Goal: Task Accomplishment & Management: Use online tool/utility

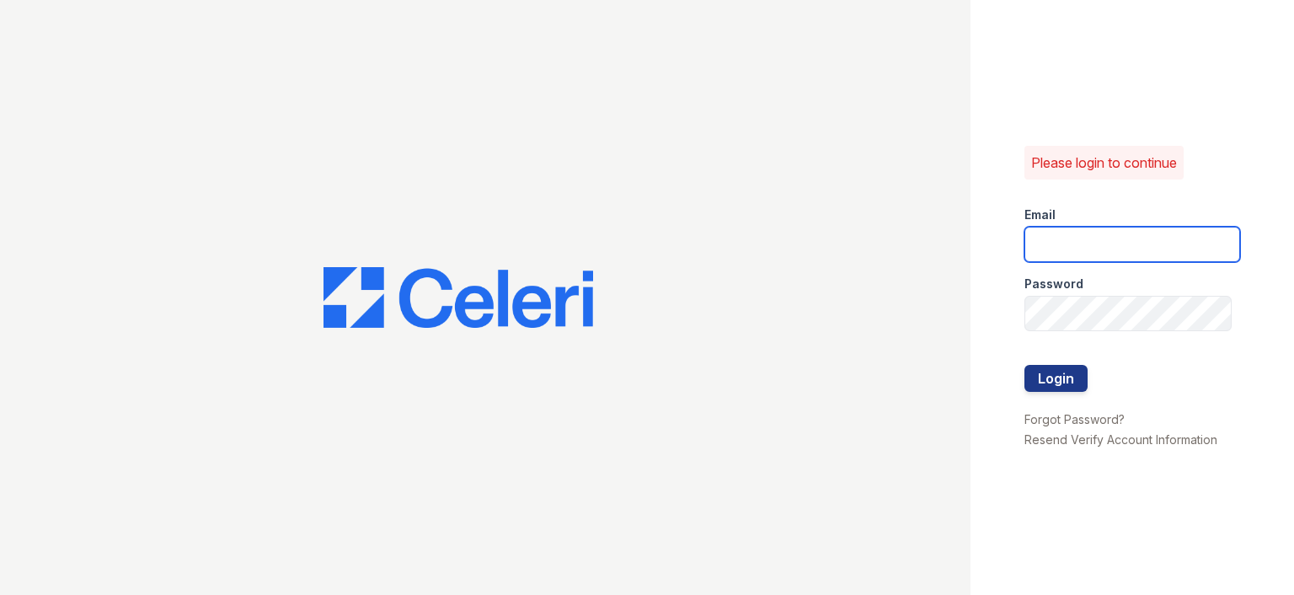
type input "[PERSON_NAME][EMAIL_ADDRESS][PERSON_NAME][DOMAIN_NAME]"
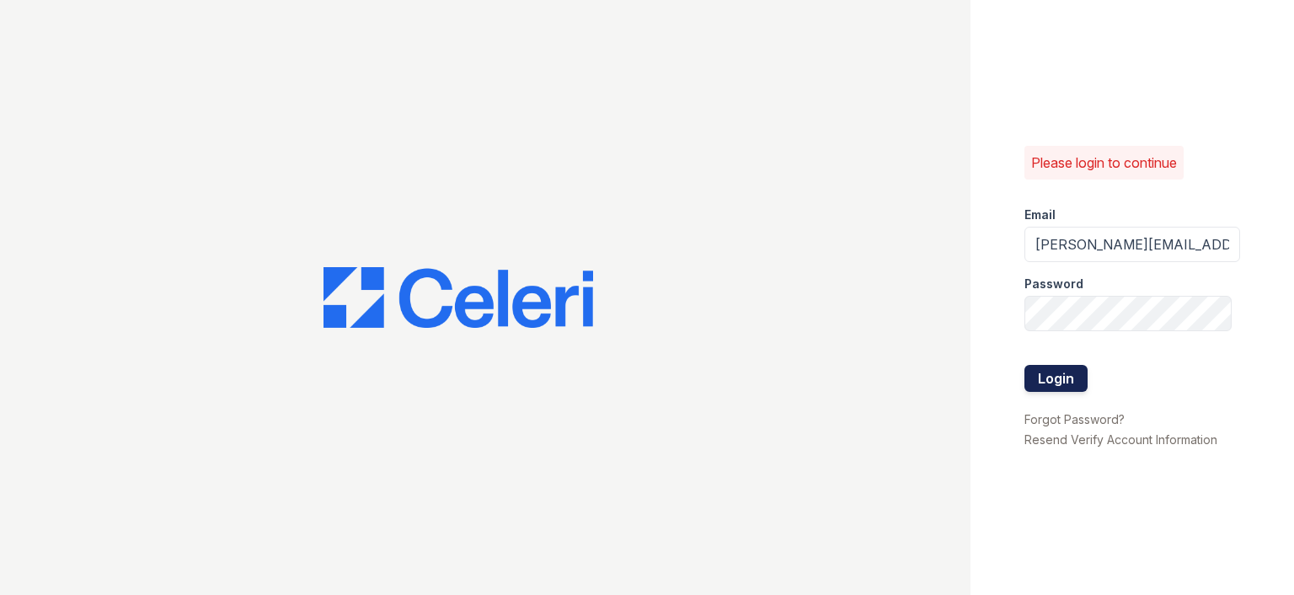
drag, startPoint x: 1052, startPoint y: 361, endPoint x: 1051, endPoint y: 370, distance: 9.3
click at [1051, 361] on div at bounding box center [1132, 348] width 216 height 34
click at [1050, 370] on button "Login" at bounding box center [1055, 378] width 63 height 27
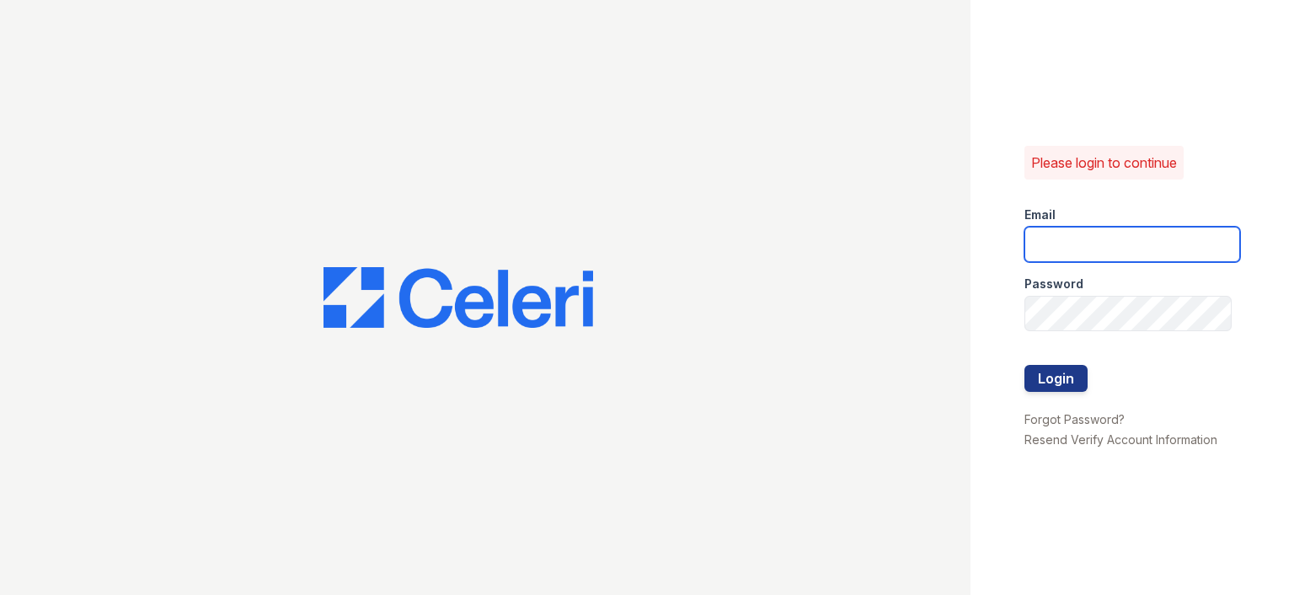
type input "joshua.patterson@greystar.com"
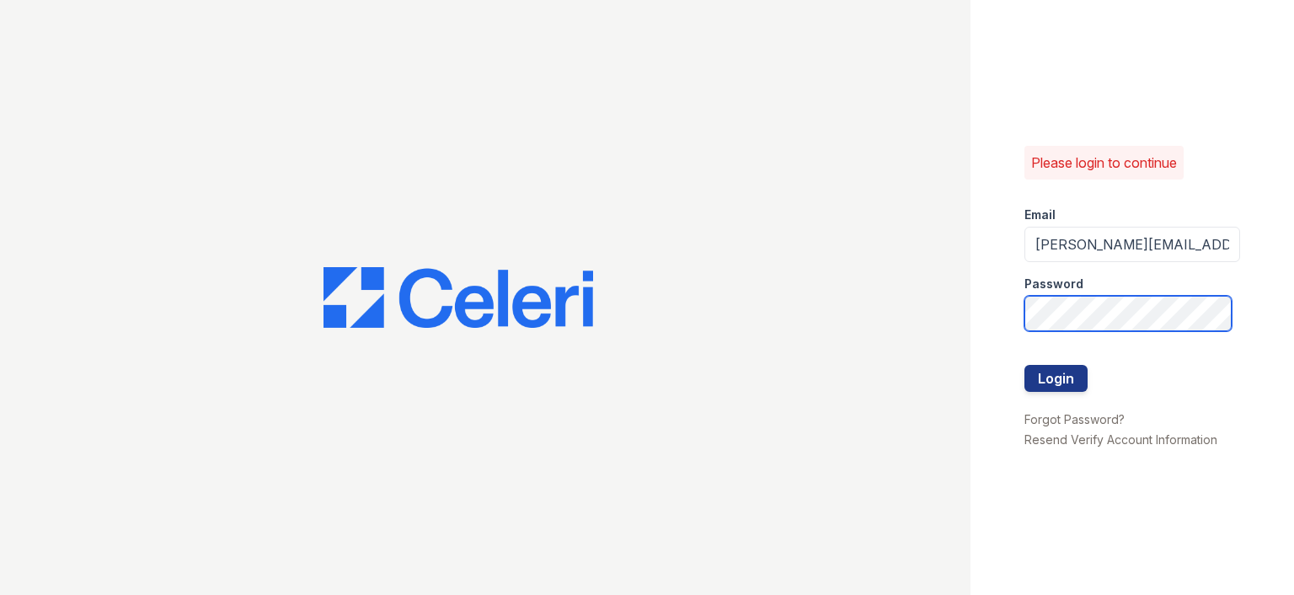
click at [991, 307] on div "Please login to continue Email joshua.patterson@greystar.com Password Login For…" at bounding box center [1131, 297] width 323 height 595
click at [1045, 366] on button "Login" at bounding box center [1055, 378] width 63 height 27
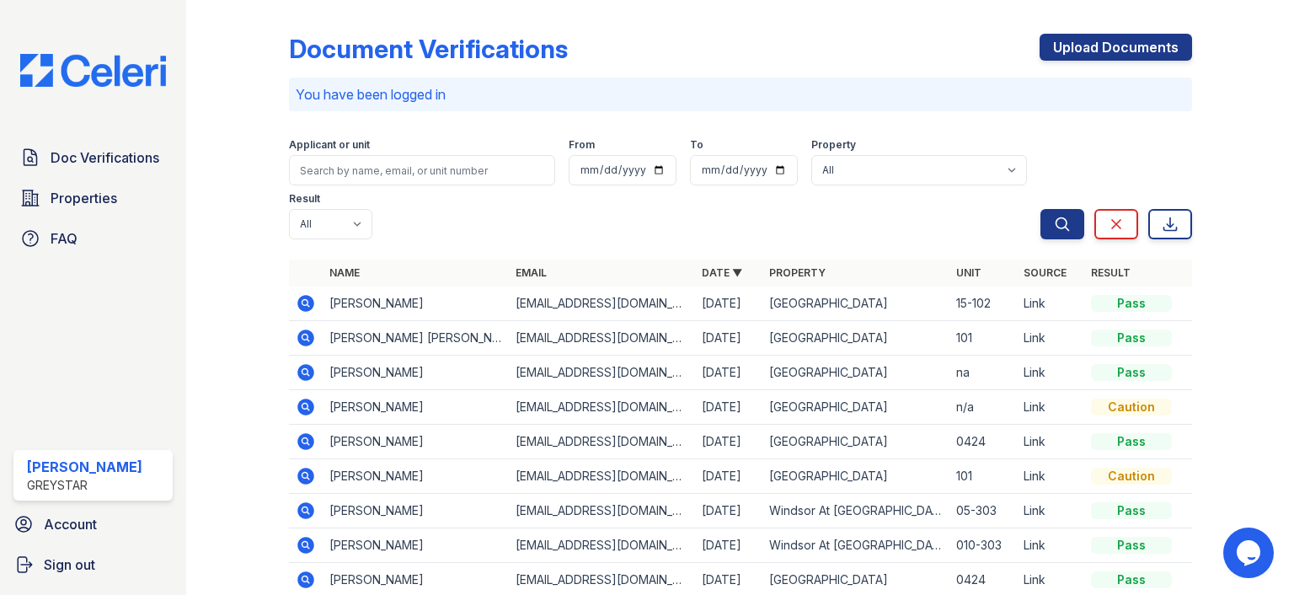
click at [310, 306] on icon at bounding box center [305, 303] width 17 height 17
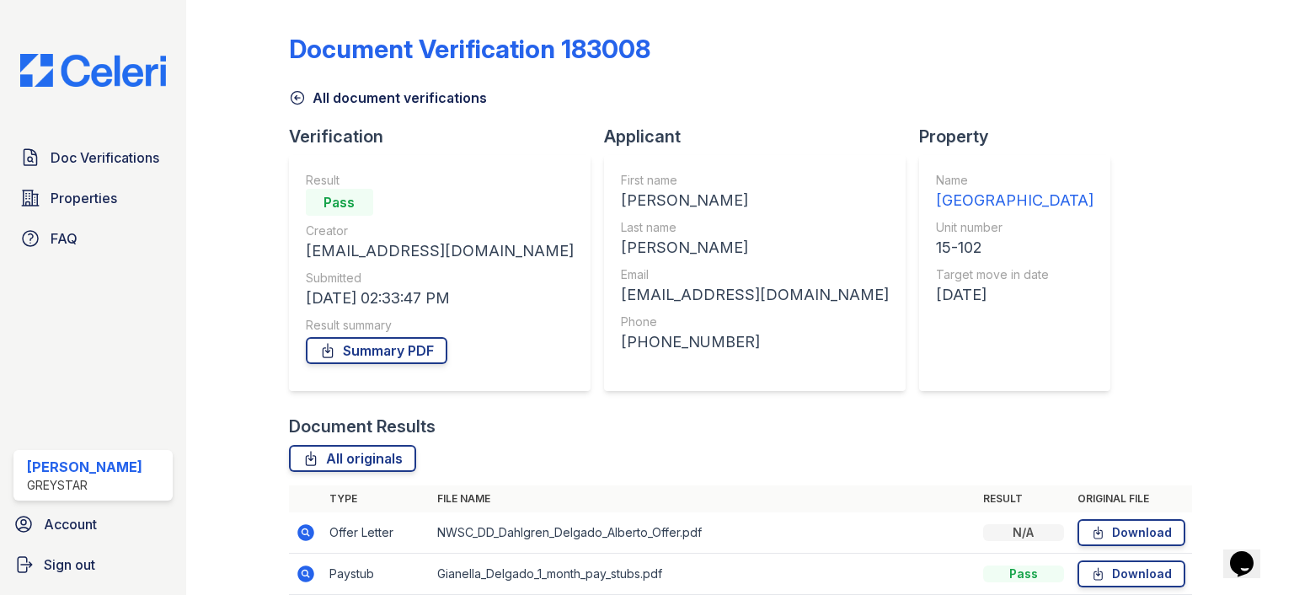
scroll to position [115, 0]
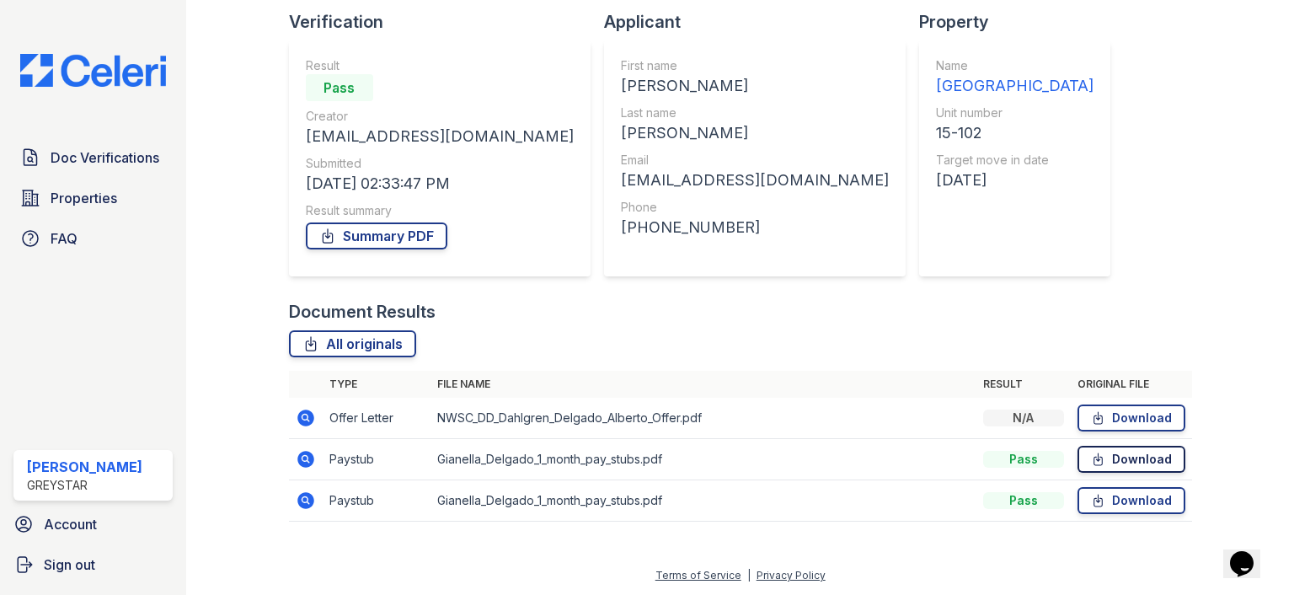
click at [1105, 466] on link "Download" at bounding box center [1131, 459] width 108 height 27
click at [303, 456] on icon at bounding box center [304, 458] width 4 height 4
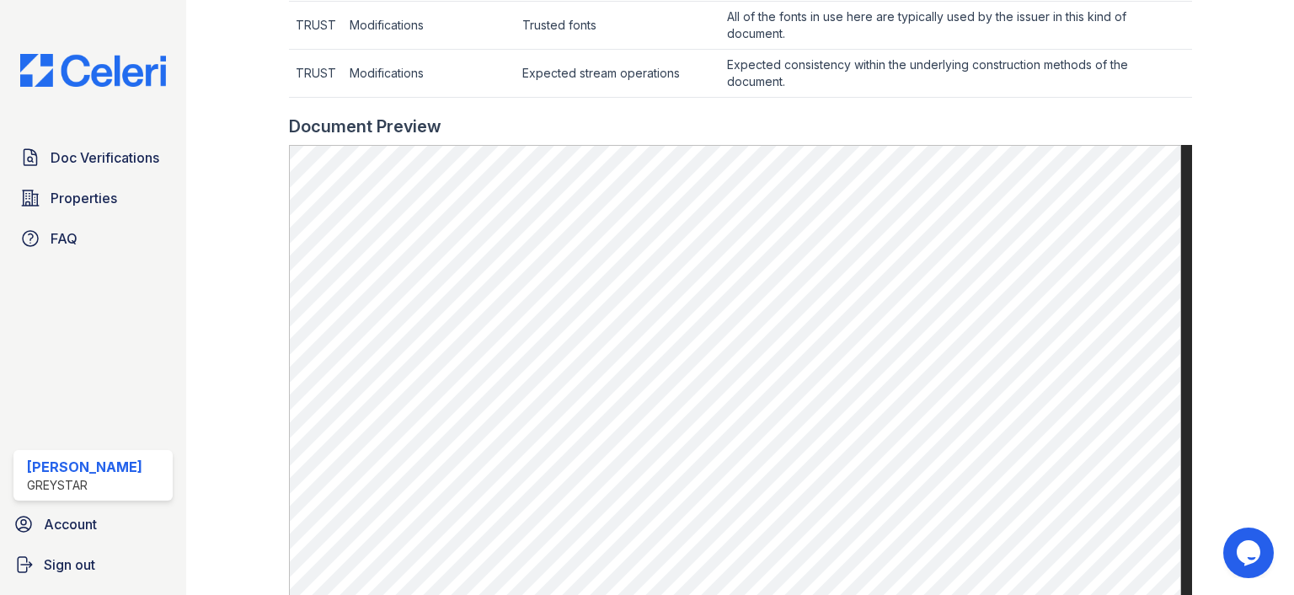
scroll to position [758, 0]
